Goal: Find specific page/section: Find specific page/section

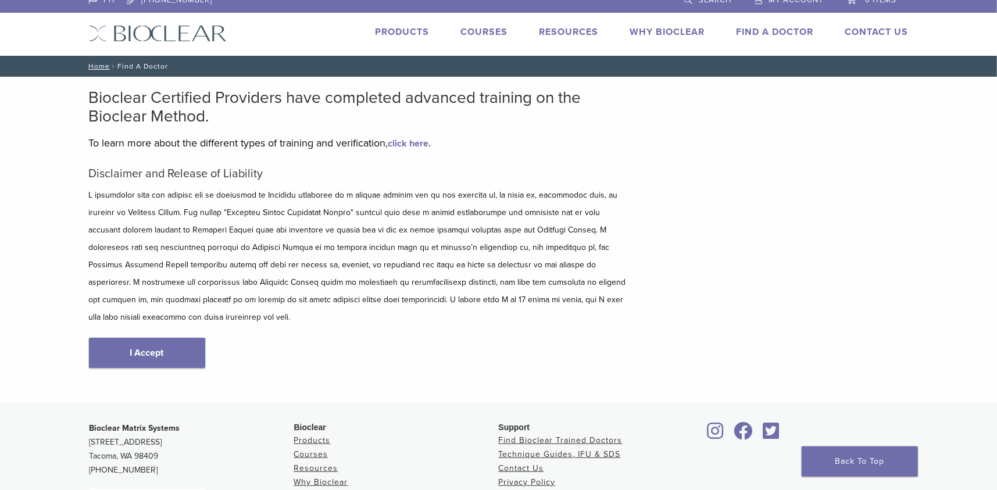
scroll to position [9, 0]
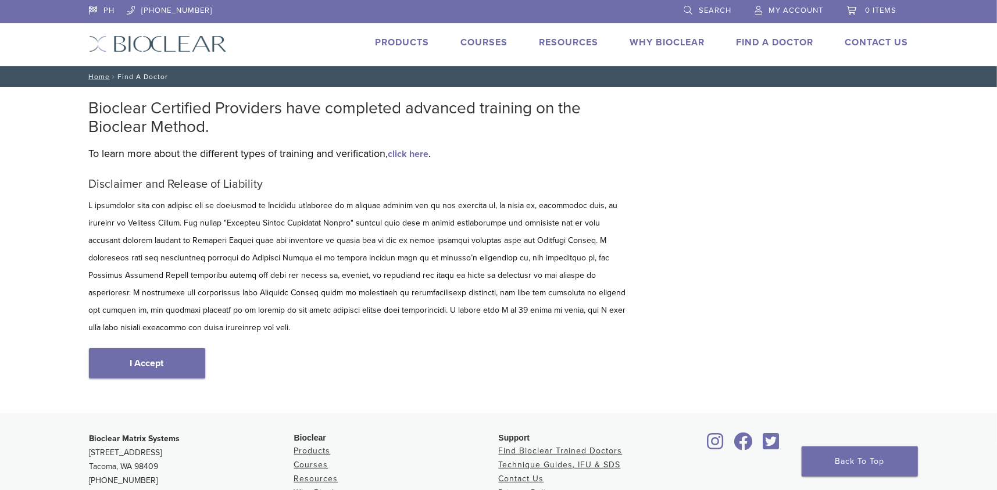
click at [140, 352] on link "I Accept" at bounding box center [147, 363] width 116 height 30
